Goal: Task Accomplishment & Management: Manage account settings

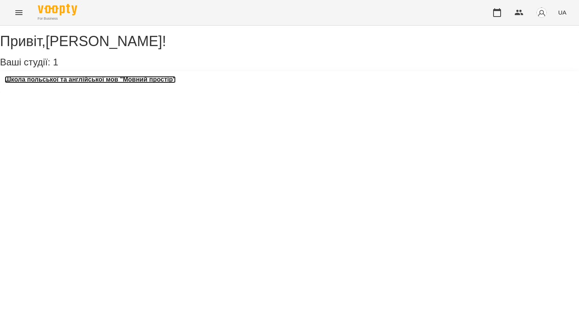
click at [119, 83] on h3 "Школа польської та англійської мов "Мовний простір"" at bounding box center [90, 79] width 171 height 7
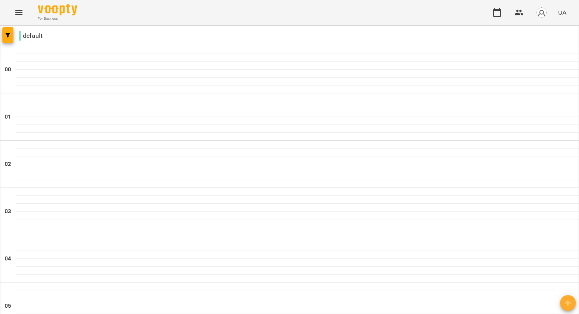
scroll to position [637, 0]
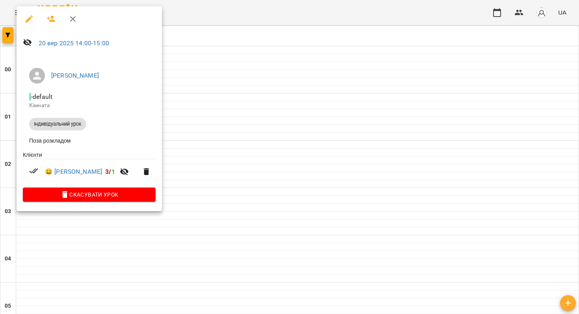
click at [204, 117] on div at bounding box center [289, 157] width 579 height 314
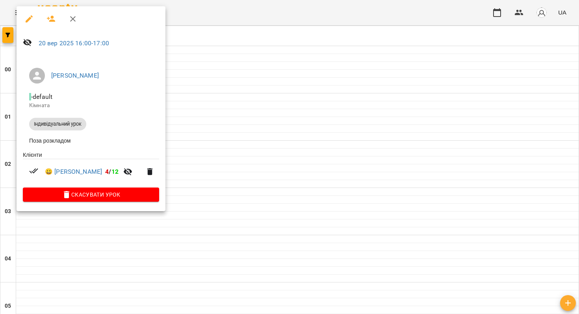
click at [225, 117] on div at bounding box center [289, 157] width 579 height 314
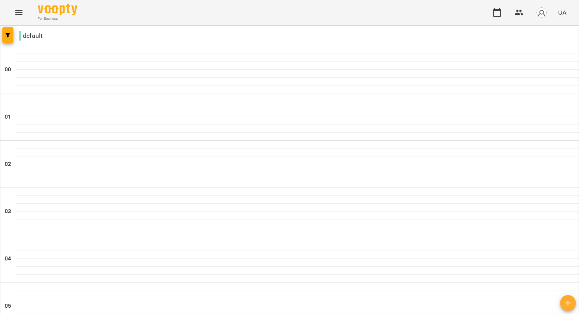
type input "**********"
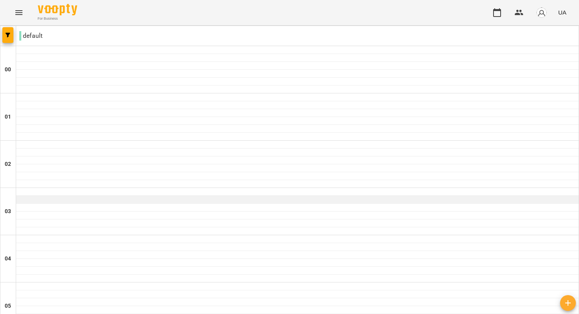
scroll to position [886, 0]
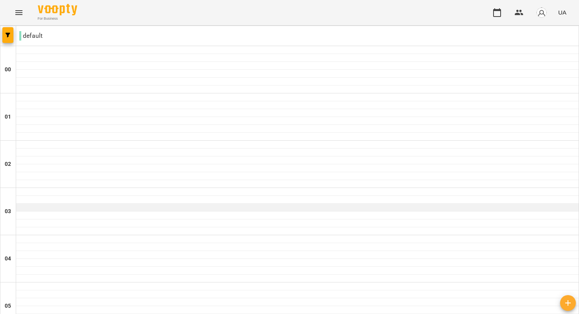
scroll to position [748, 0]
